Goal: Task Accomplishment & Management: Complete application form

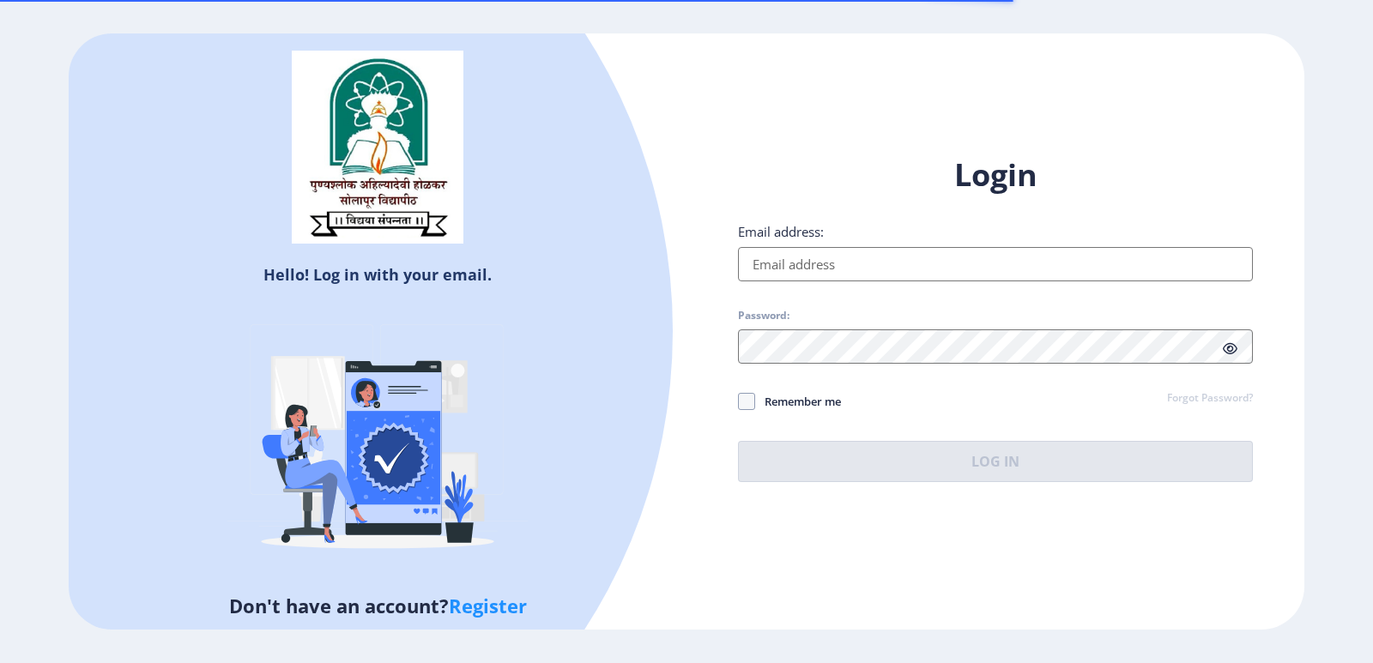
click at [787, 269] on input "Email address:" at bounding box center [995, 264] width 515 height 34
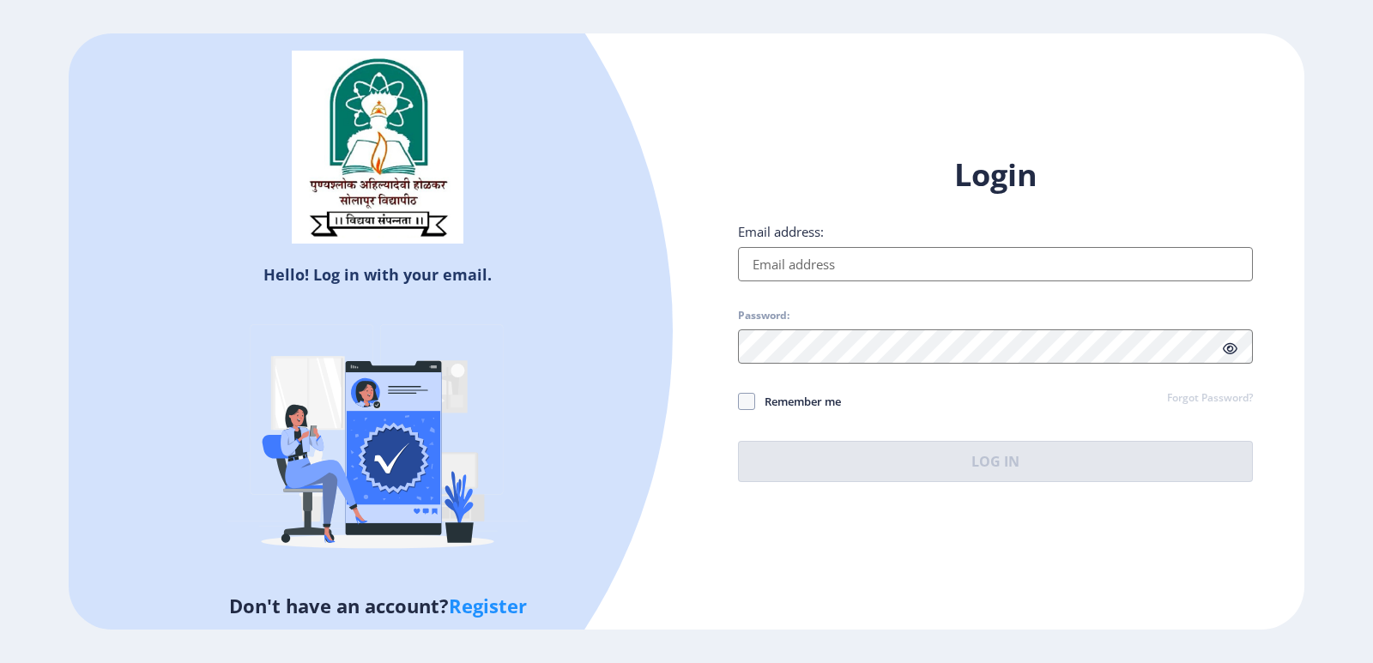
type input "[EMAIL_ADDRESS][DOMAIN_NAME]"
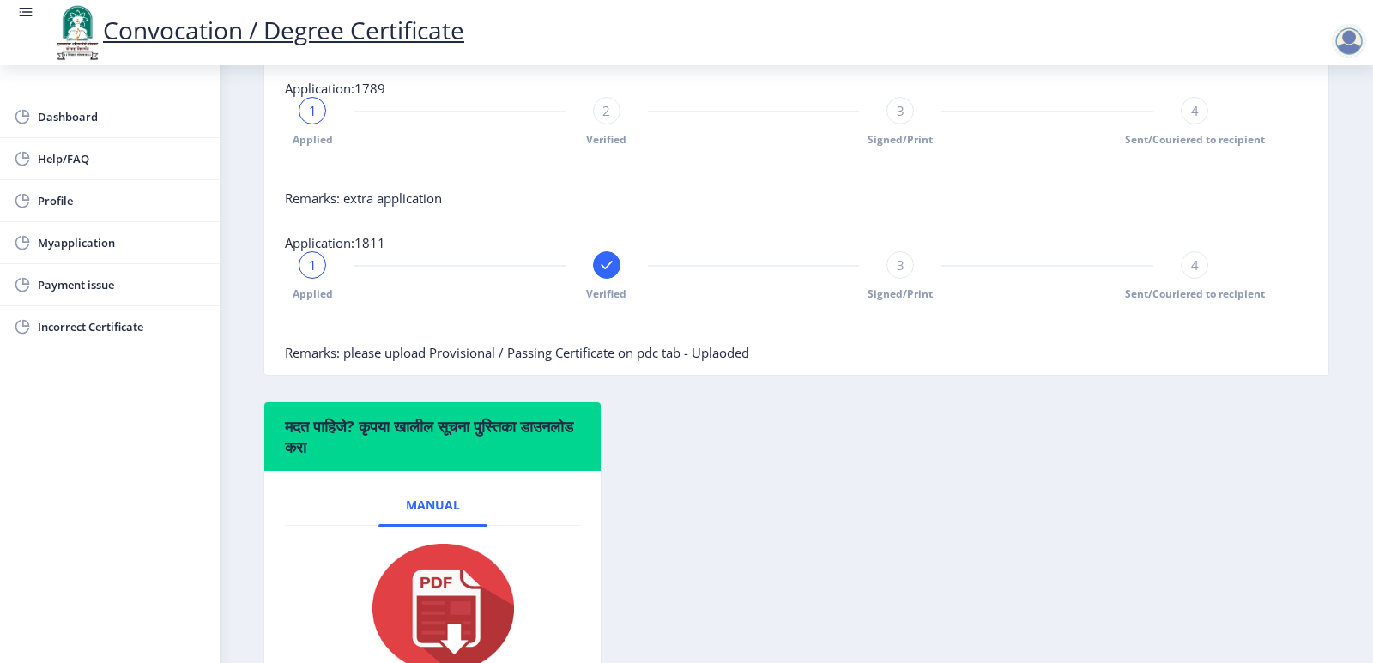
scroll to position [852, 0]
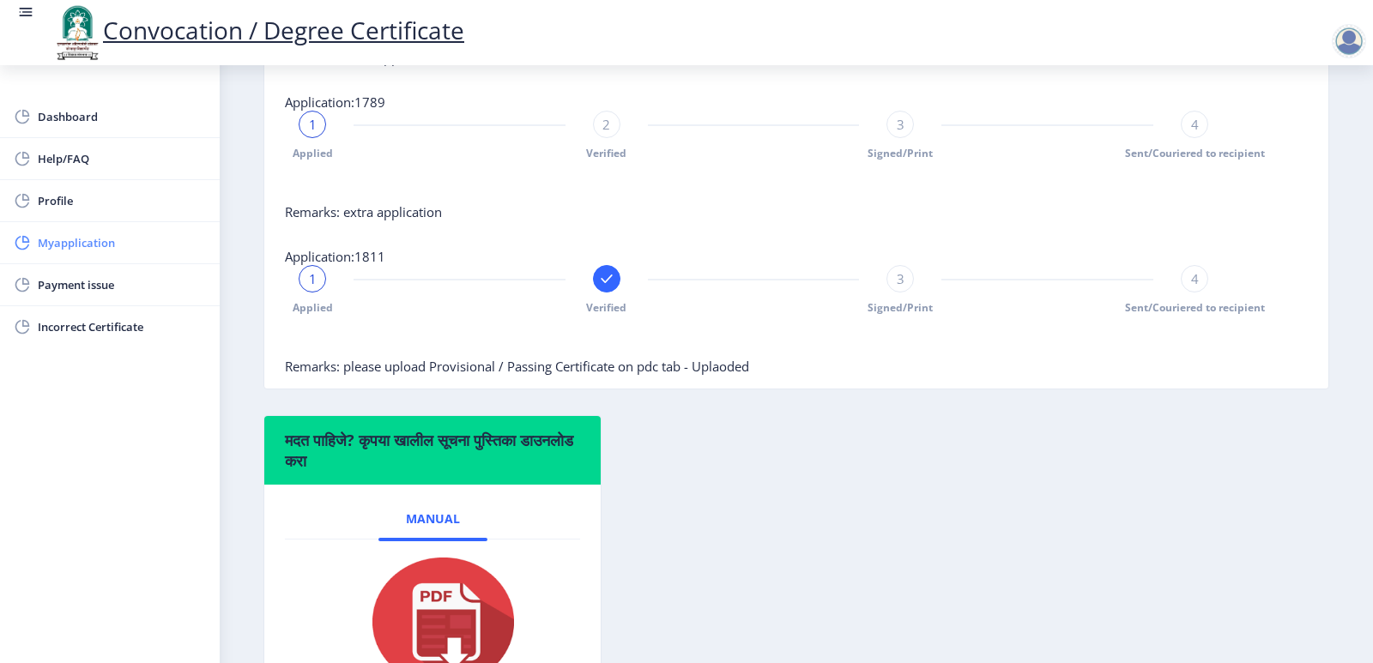
click at [84, 243] on span "Myapplication" at bounding box center [122, 242] width 168 height 21
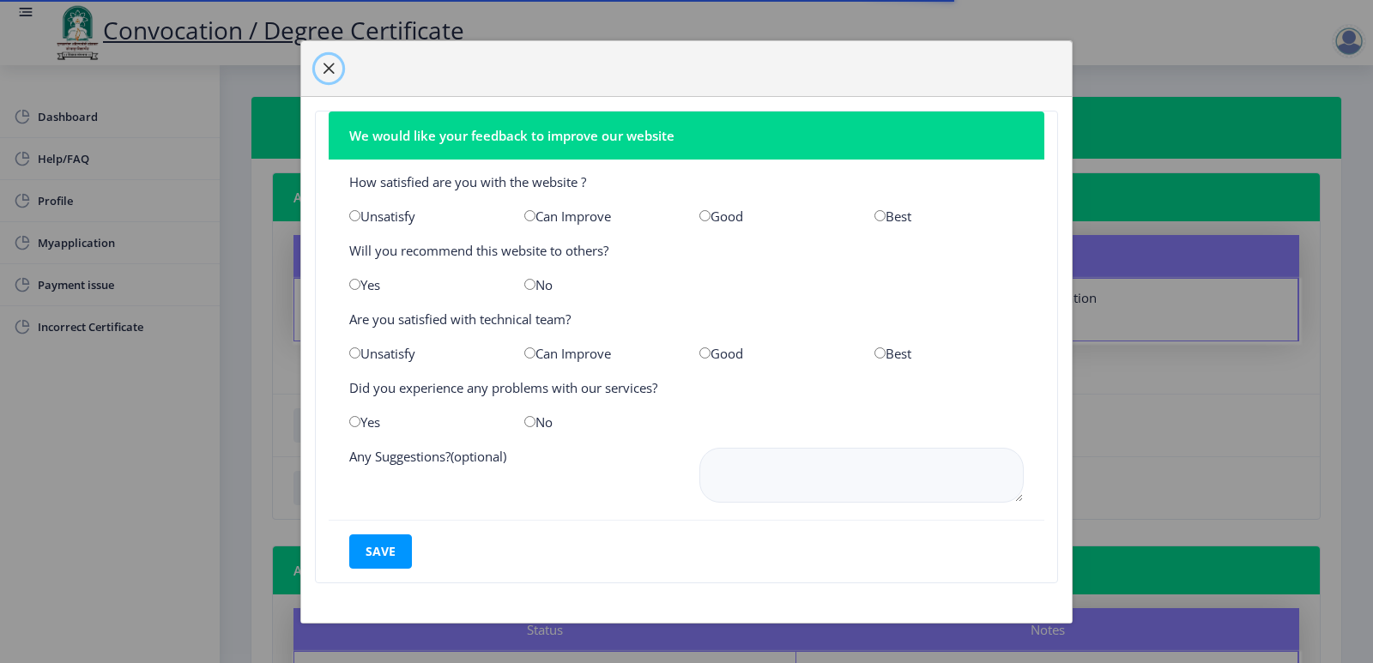
click at [324, 56] on button "button" at bounding box center [328, 68] width 27 height 27
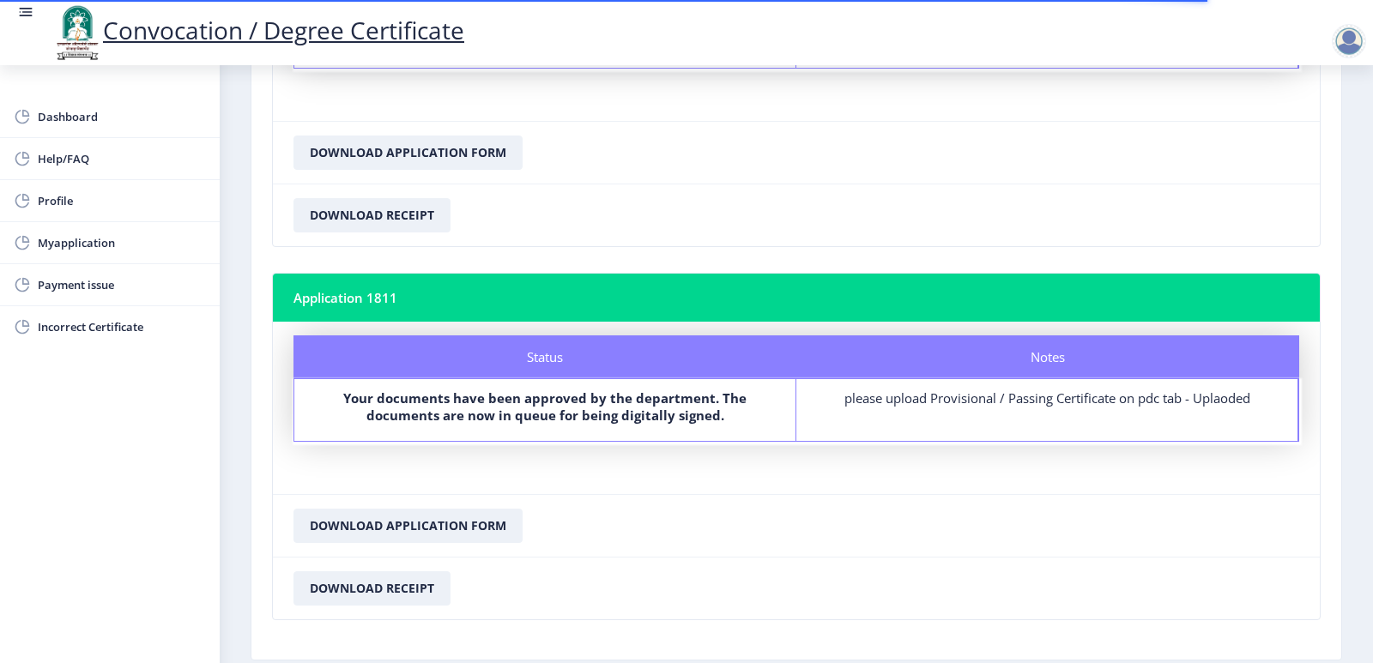
scroll to position [1478, 0]
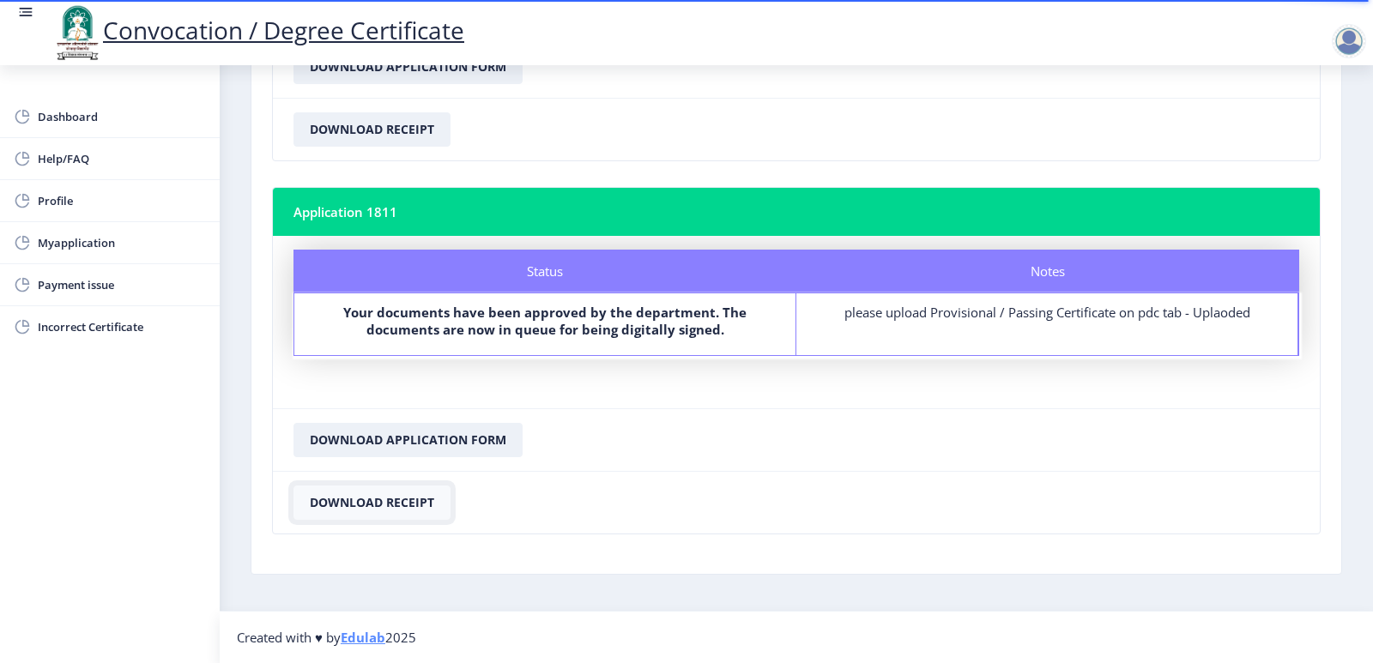
click at [419, 497] on button "Download Receipt" at bounding box center [371, 503] width 157 height 34
click at [461, 442] on button "Download Application Form" at bounding box center [407, 440] width 229 height 34
click at [54, 121] on span "Dashboard" at bounding box center [122, 116] width 168 height 21
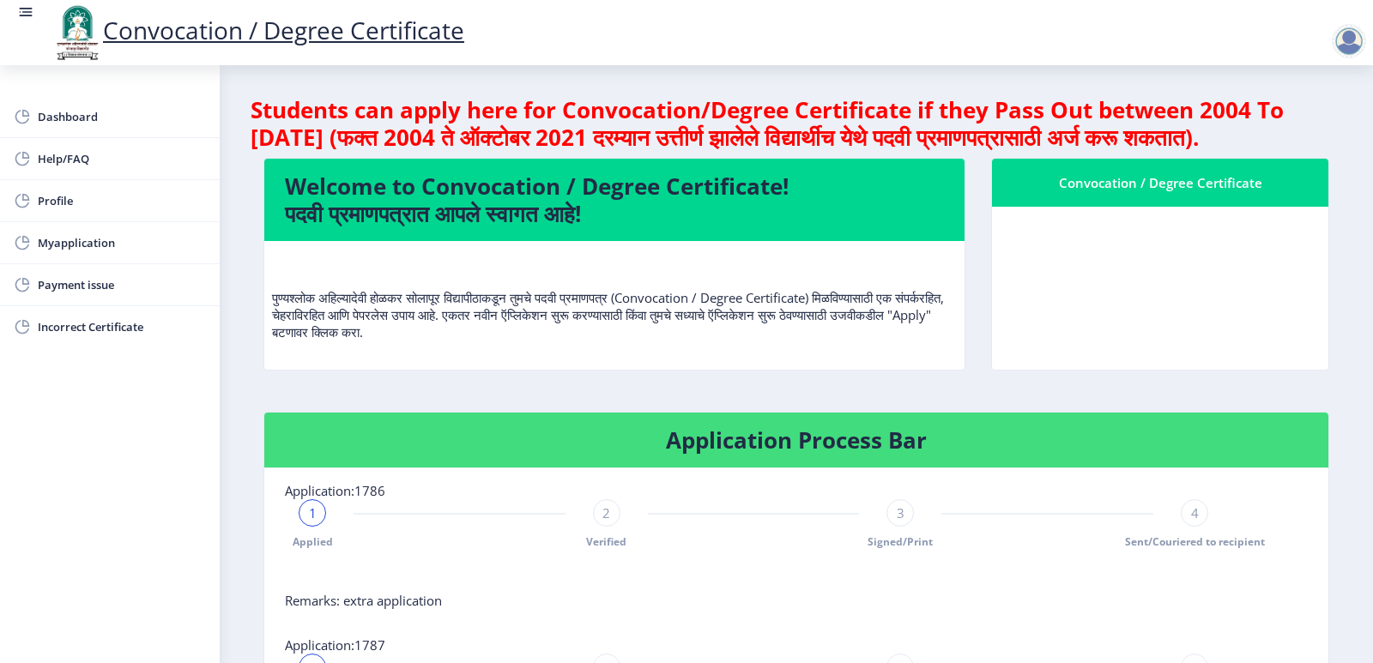
click at [1342, 33] on div at bounding box center [1348, 41] width 34 height 34
click at [1299, 138] on span "Log out" at bounding box center [1304, 134] width 110 height 21
